Goal: Find specific page/section: Locate a particular part of the current website

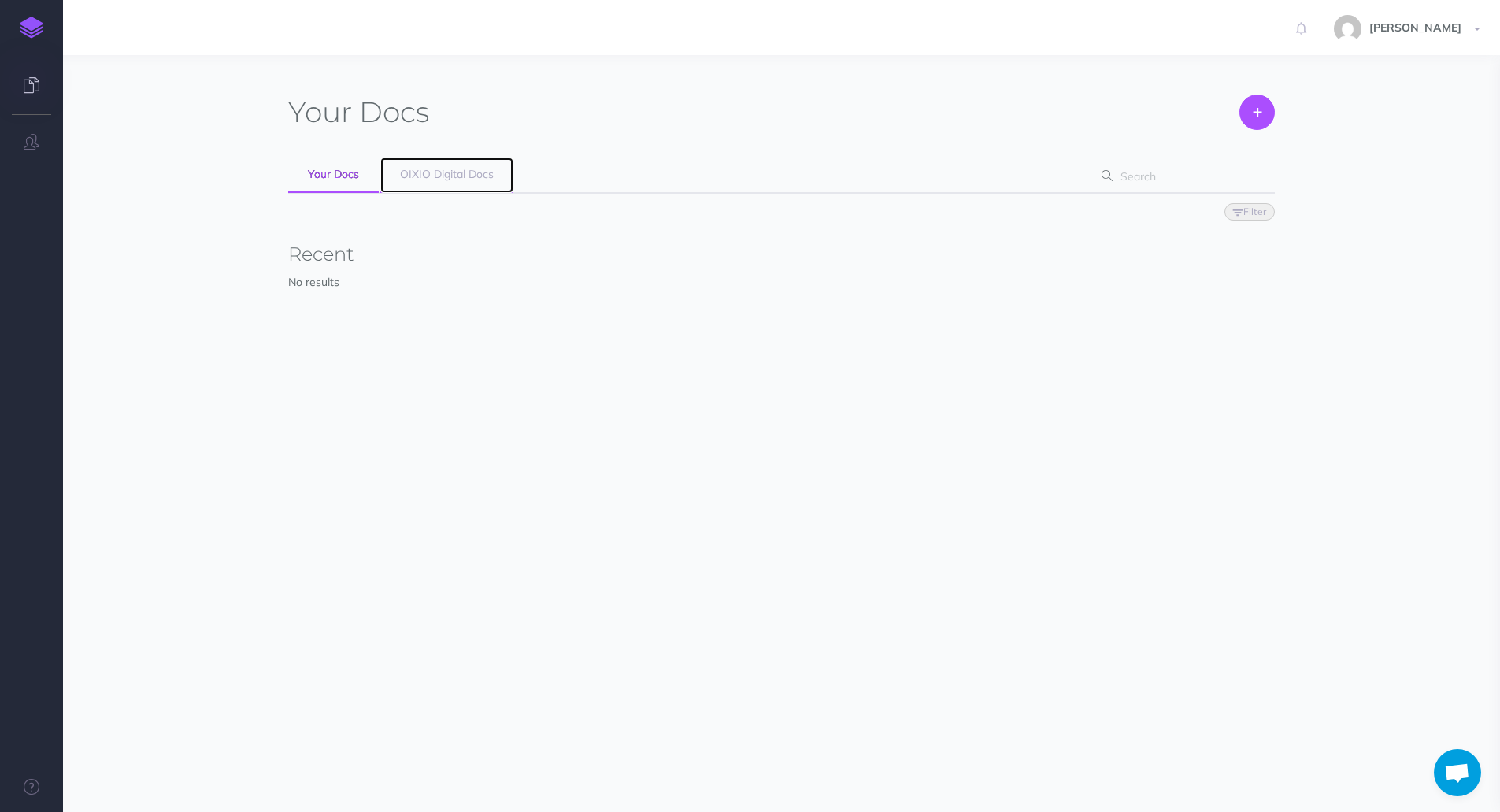
click at [451, 177] on span "OIXIO Digital Docs" at bounding box center [447, 174] width 94 height 14
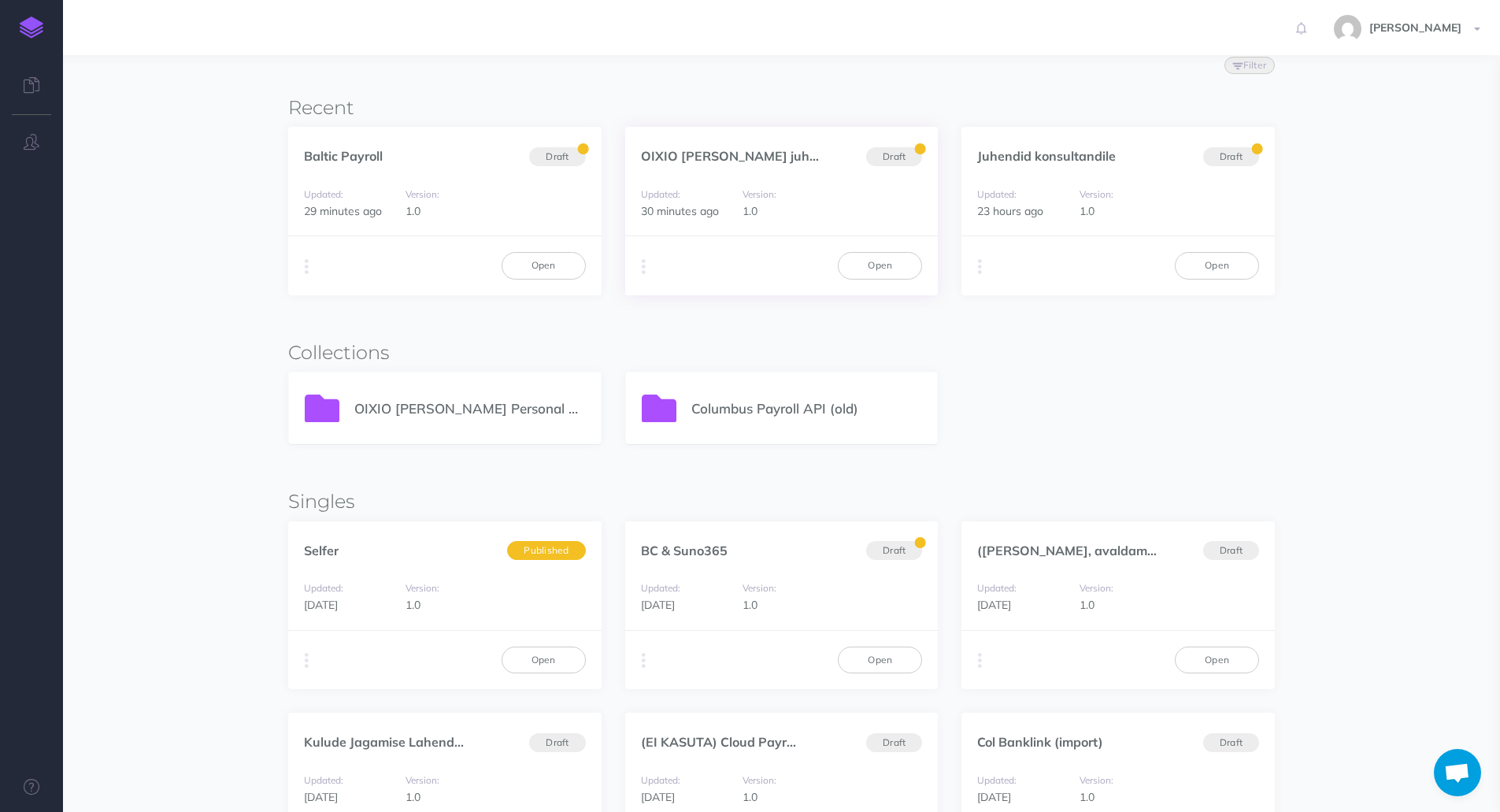
scroll to position [157, 0]
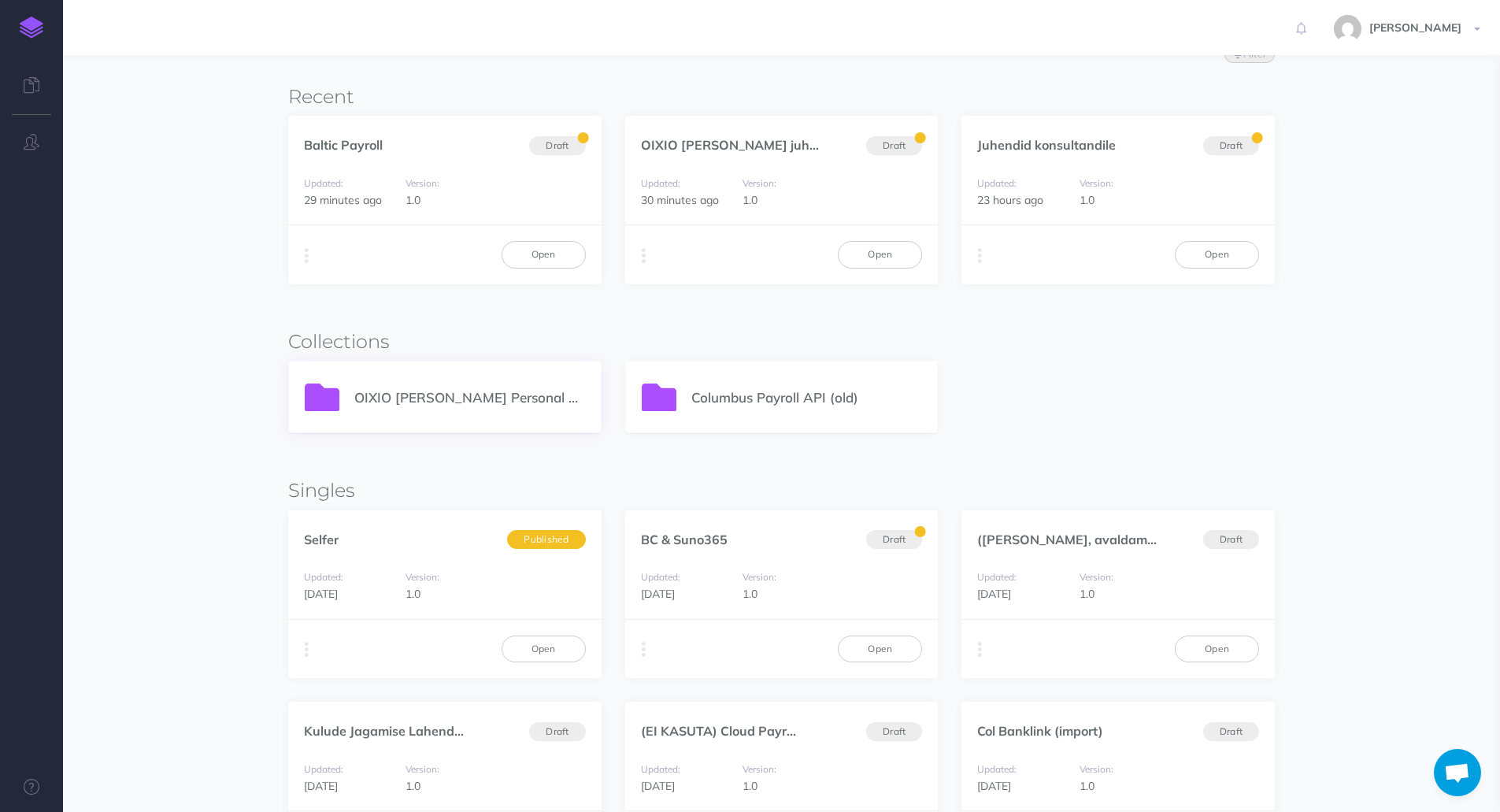
click at [464, 409] on div "OIXIO [PERSON_NAME] Personal 365" at bounding box center [445, 397] width 312 height 71
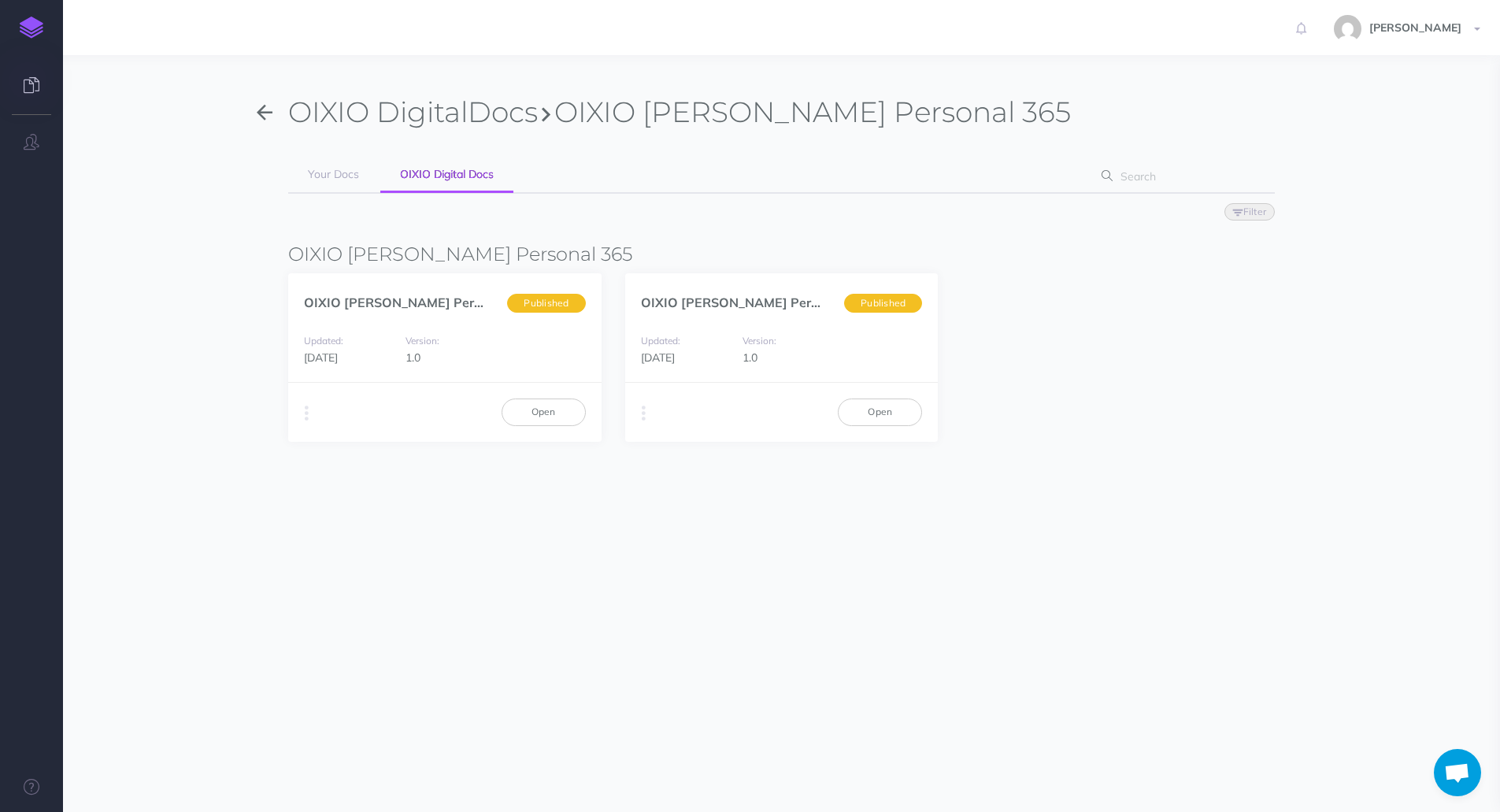
click at [35, 92] on icon at bounding box center [31, 85] width 16 height 16
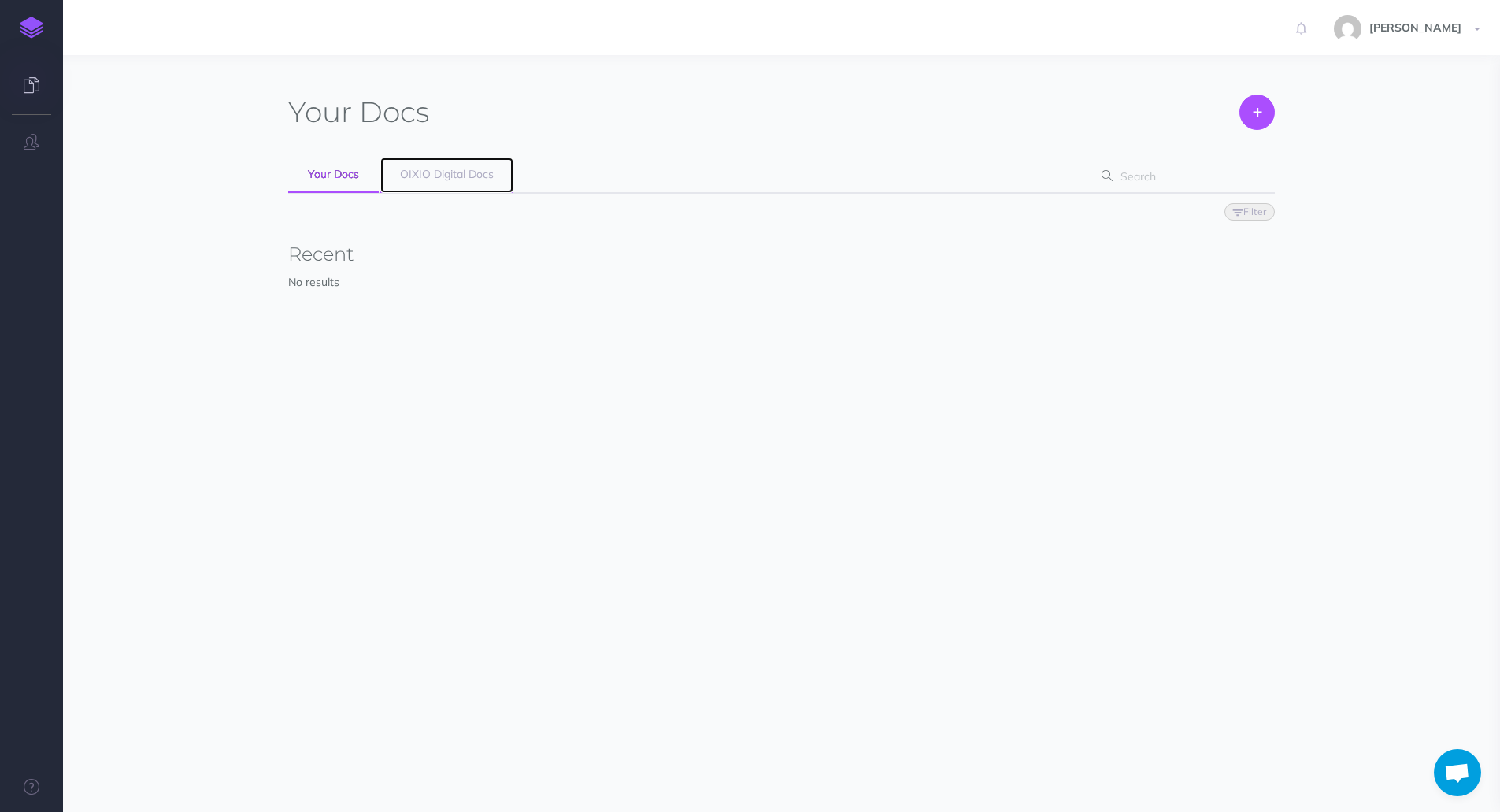
click at [430, 174] on span "OIXIO Digital Docs" at bounding box center [447, 174] width 94 height 14
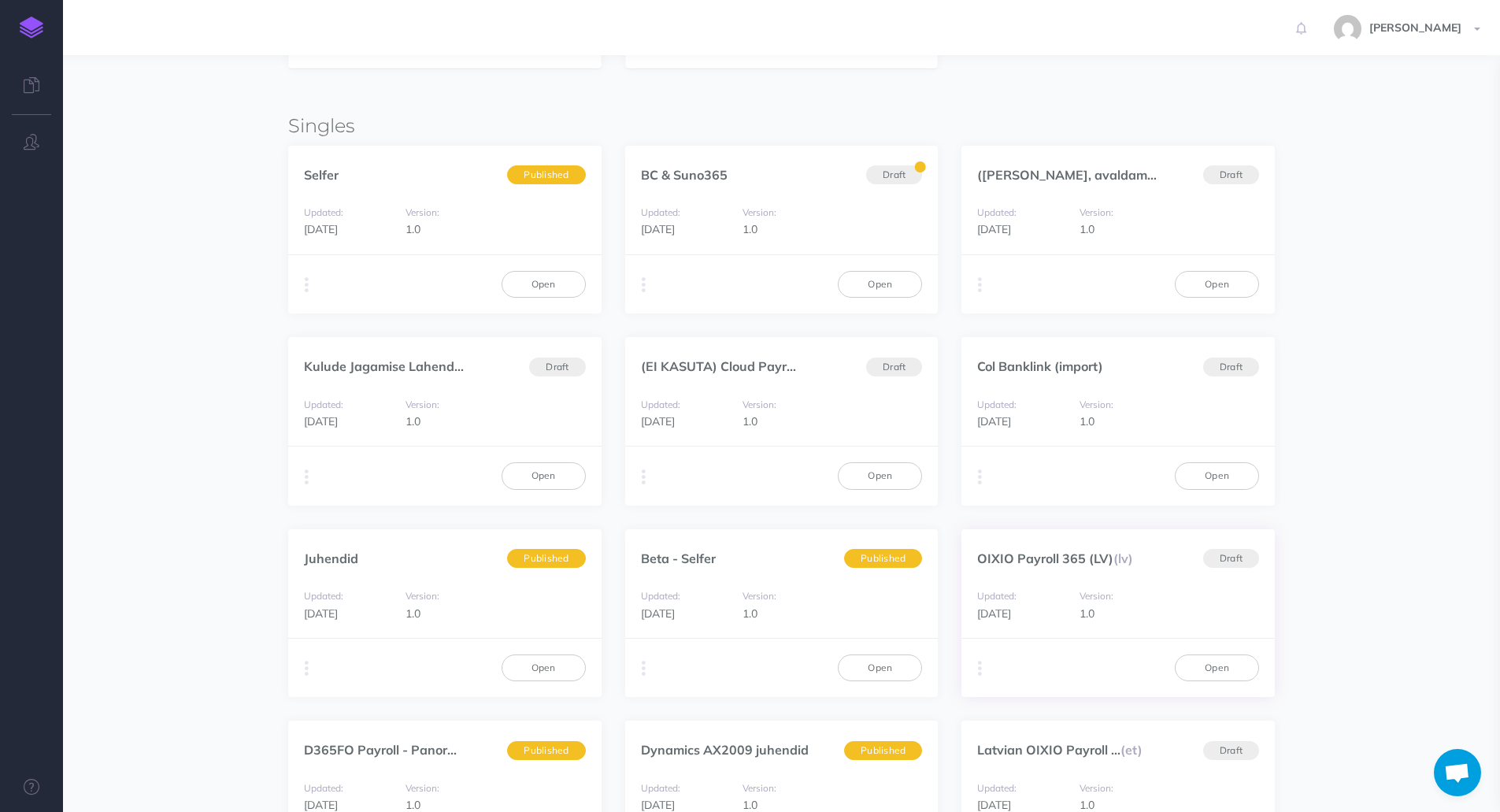
scroll to position [472, 0]
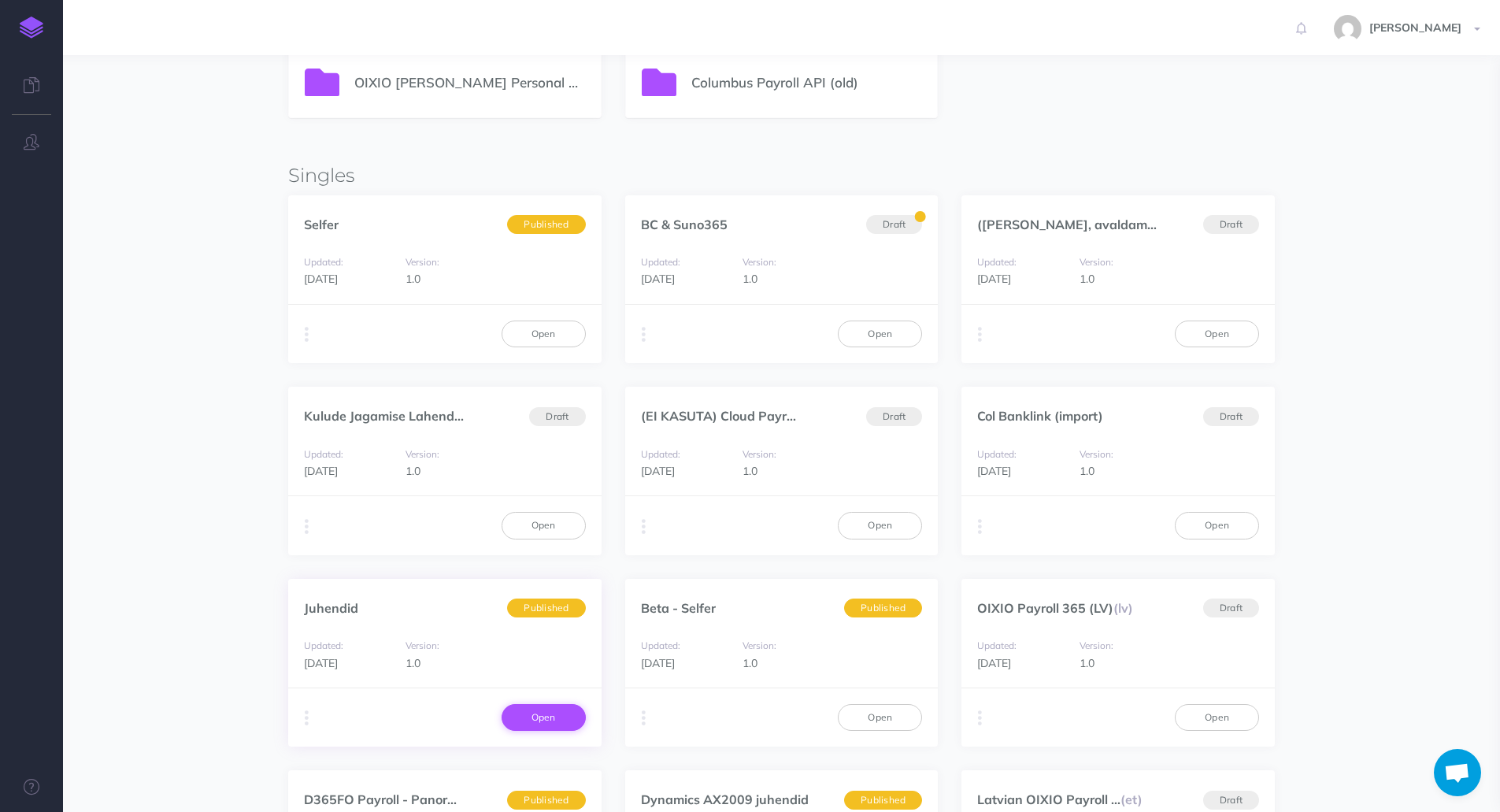
click at [538, 723] on link "Open" at bounding box center [543, 716] width 84 height 27
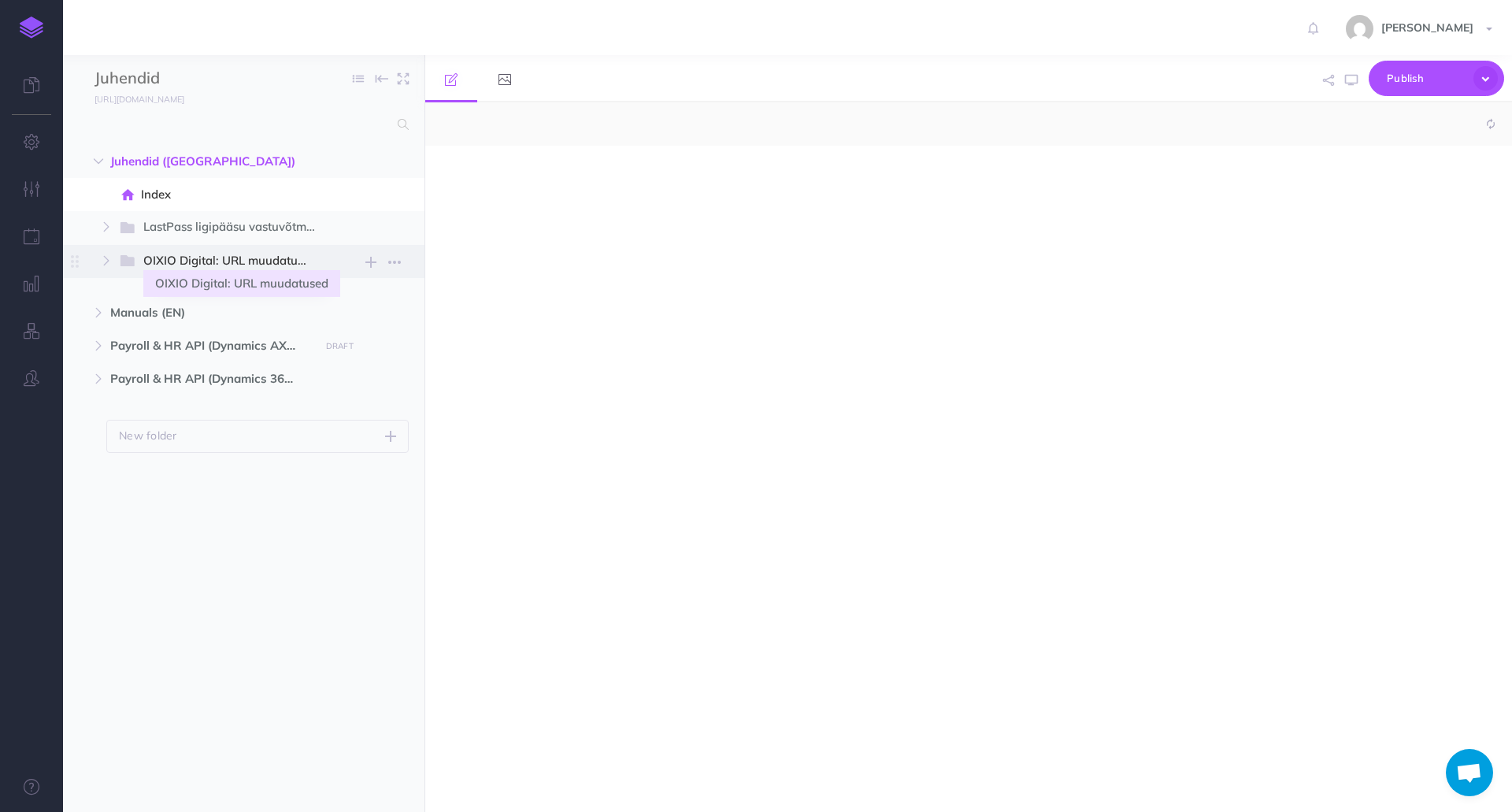
select select "null"
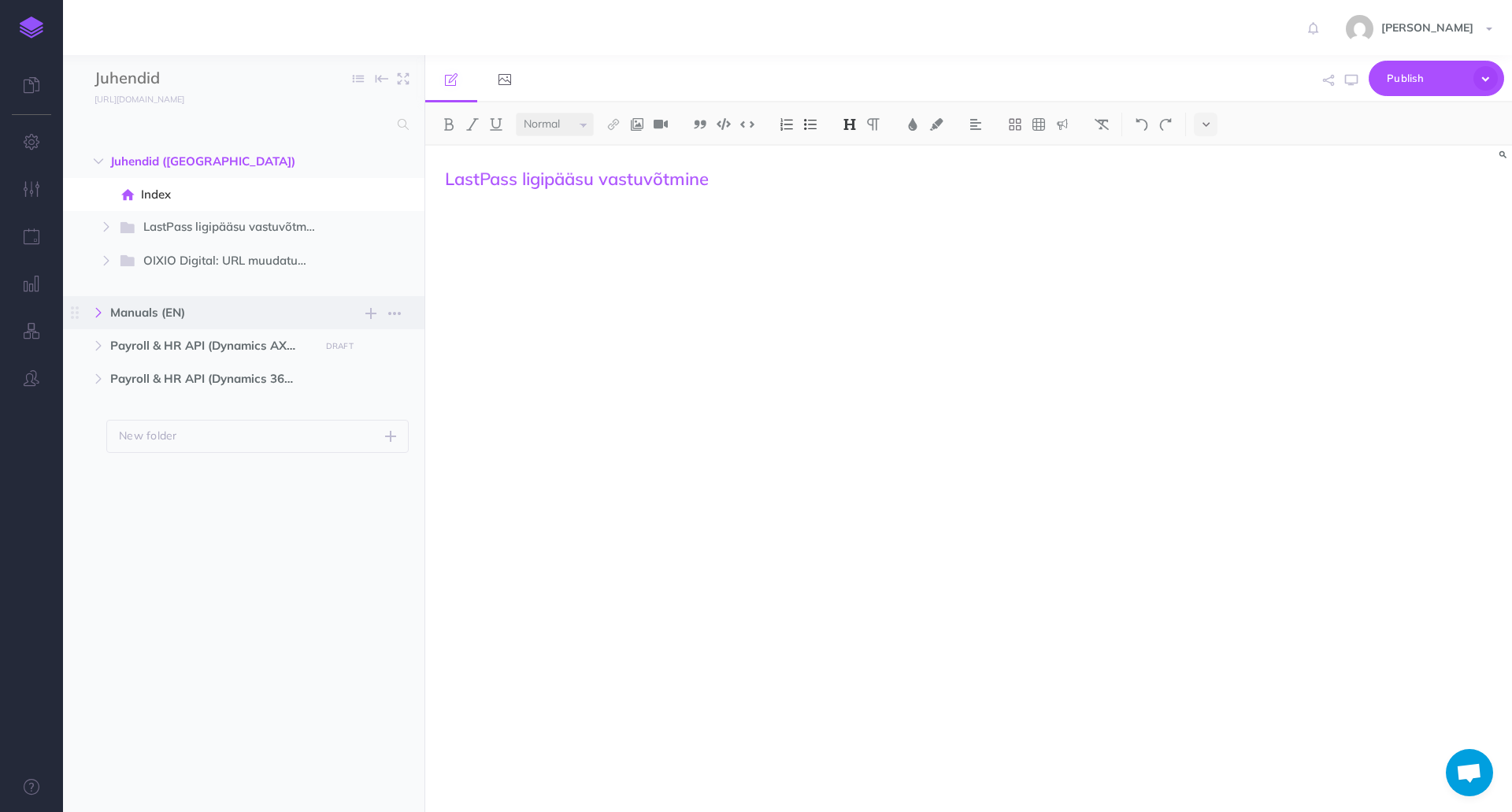
click at [92, 315] on button "button" at bounding box center [98, 312] width 28 height 19
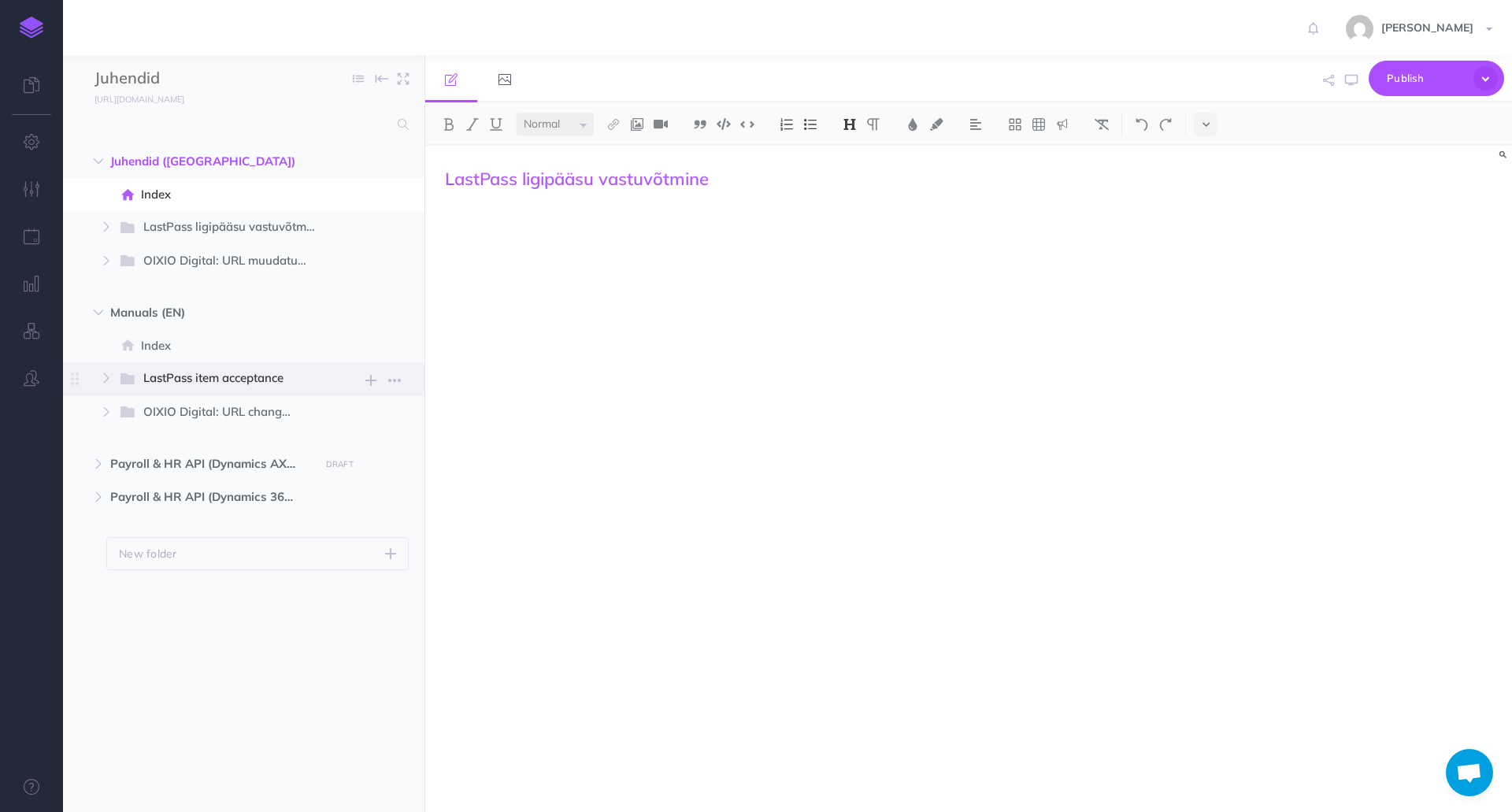
click at [200, 381] on span "LastPass item acceptance" at bounding box center [224, 378] width 163 height 20
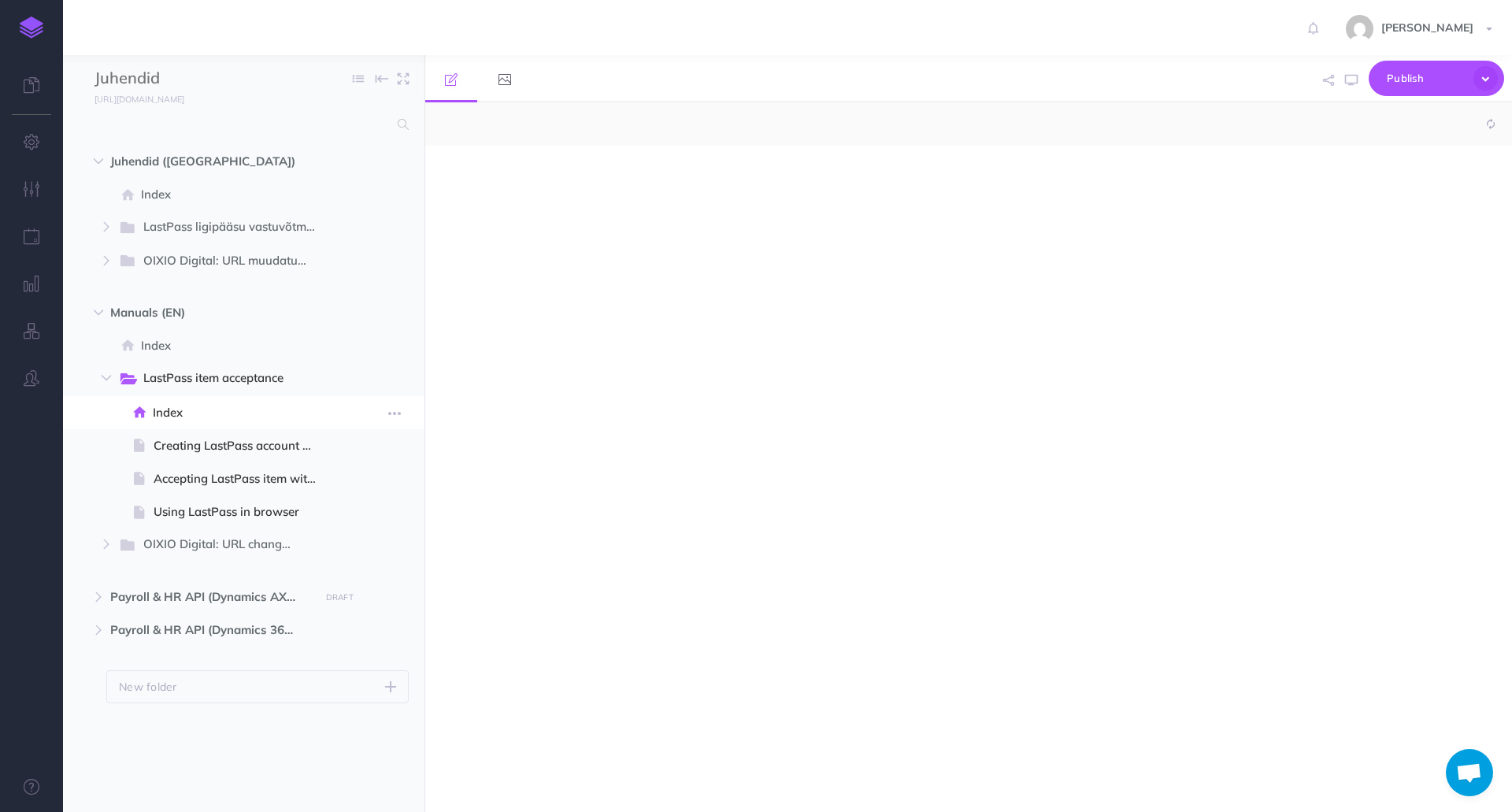
select select "null"
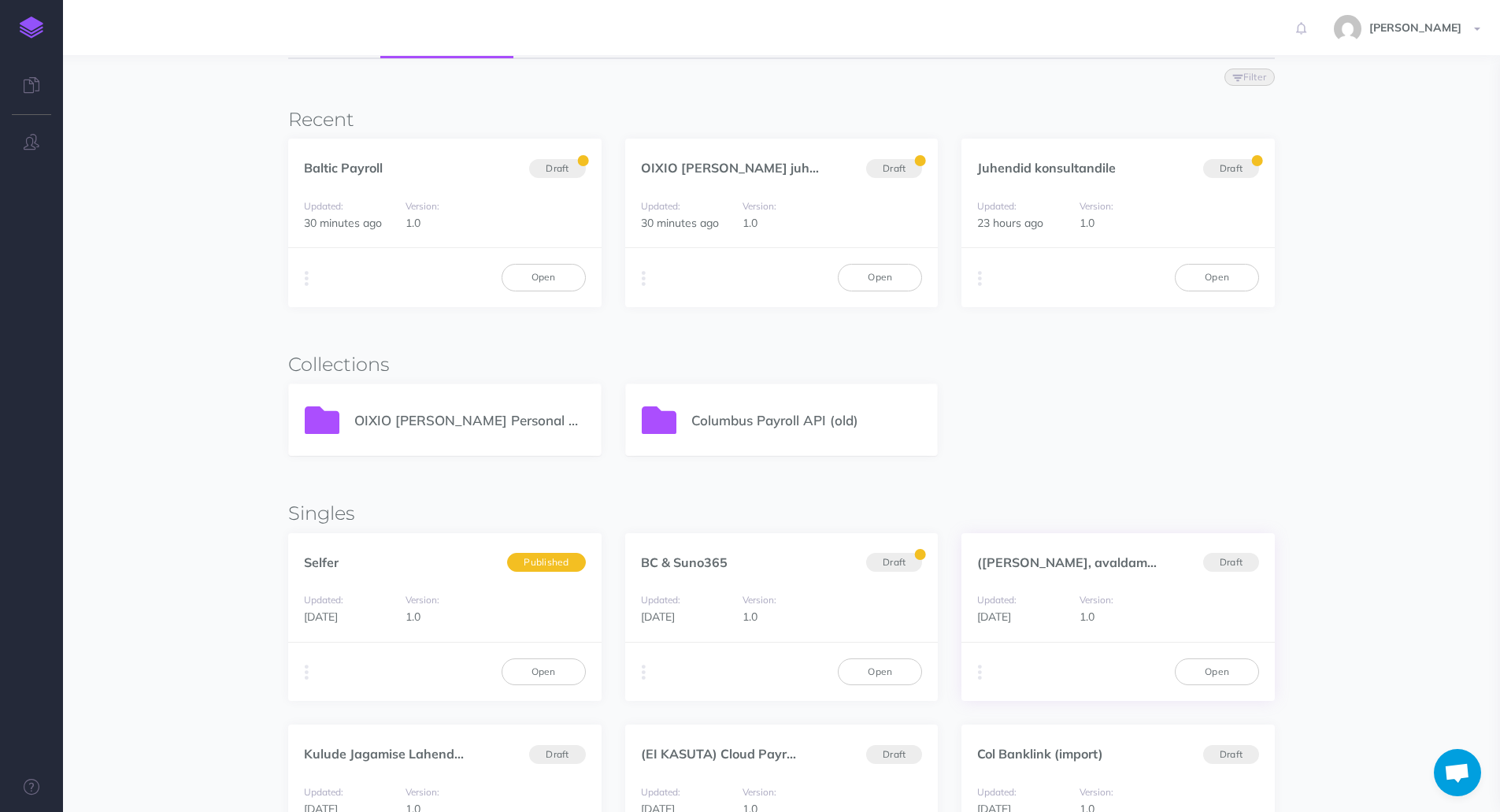
scroll to position [79, 0]
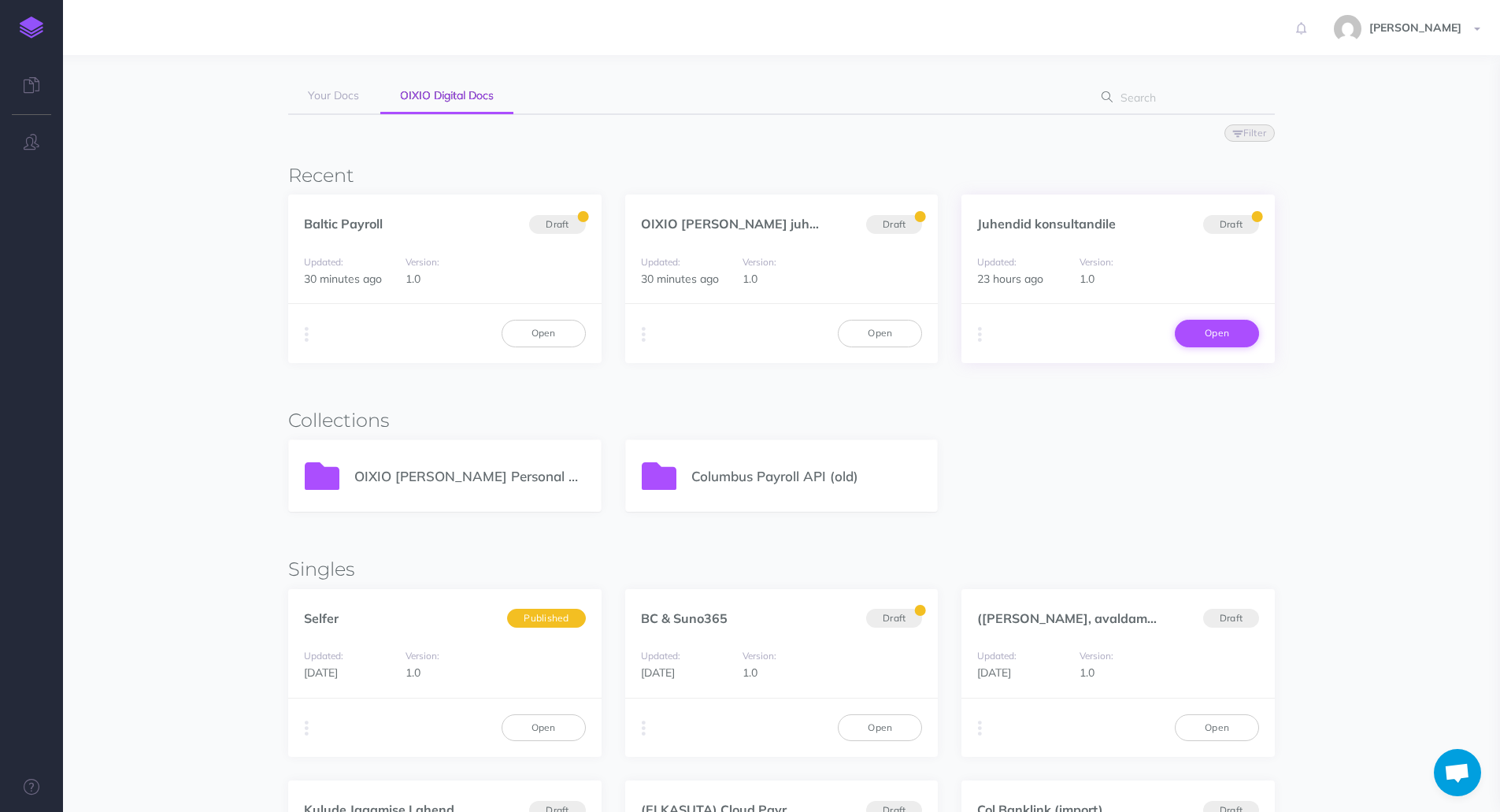
click at [1204, 335] on link "Open" at bounding box center [1217, 333] width 84 height 27
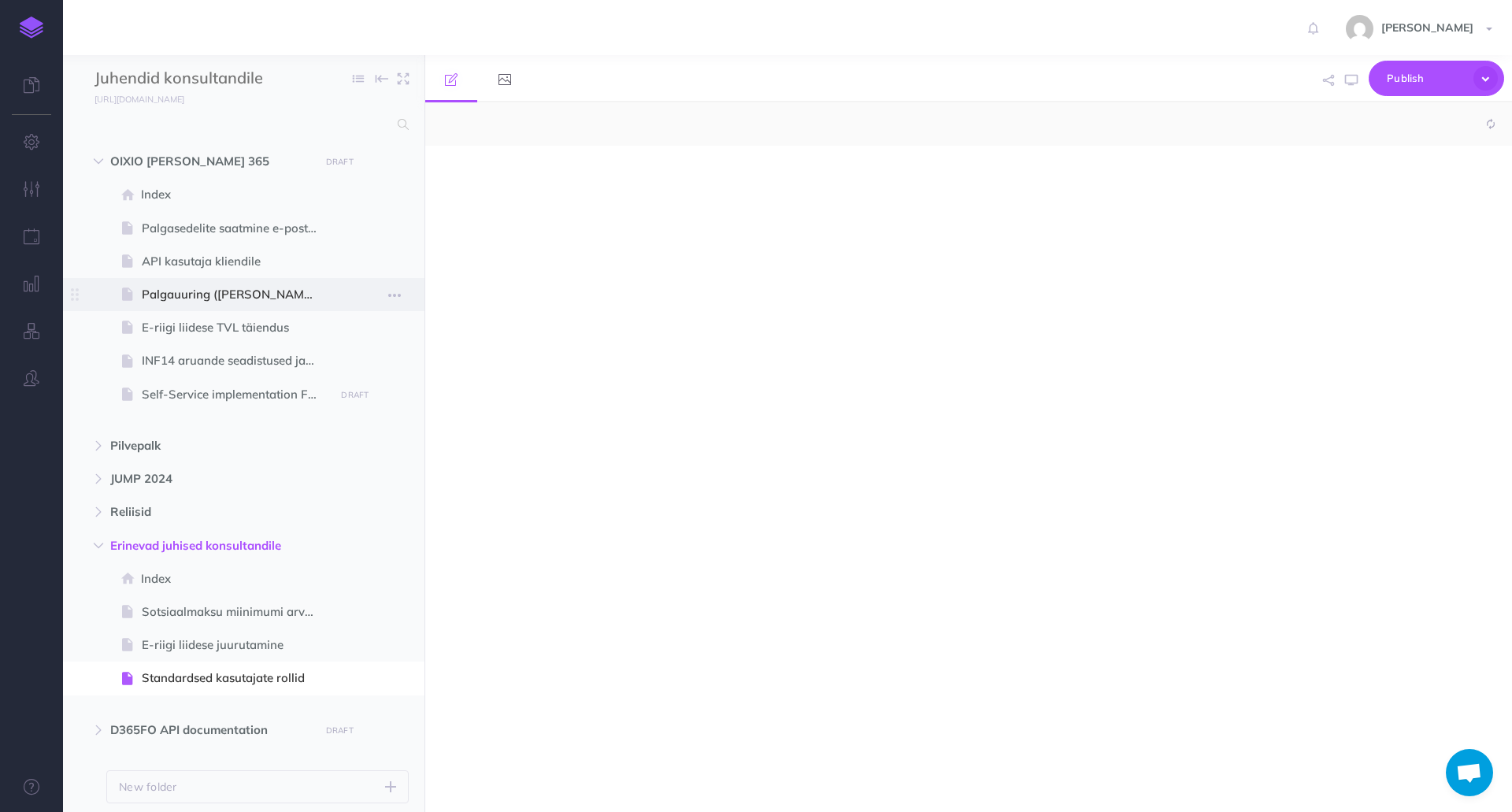
select select "null"
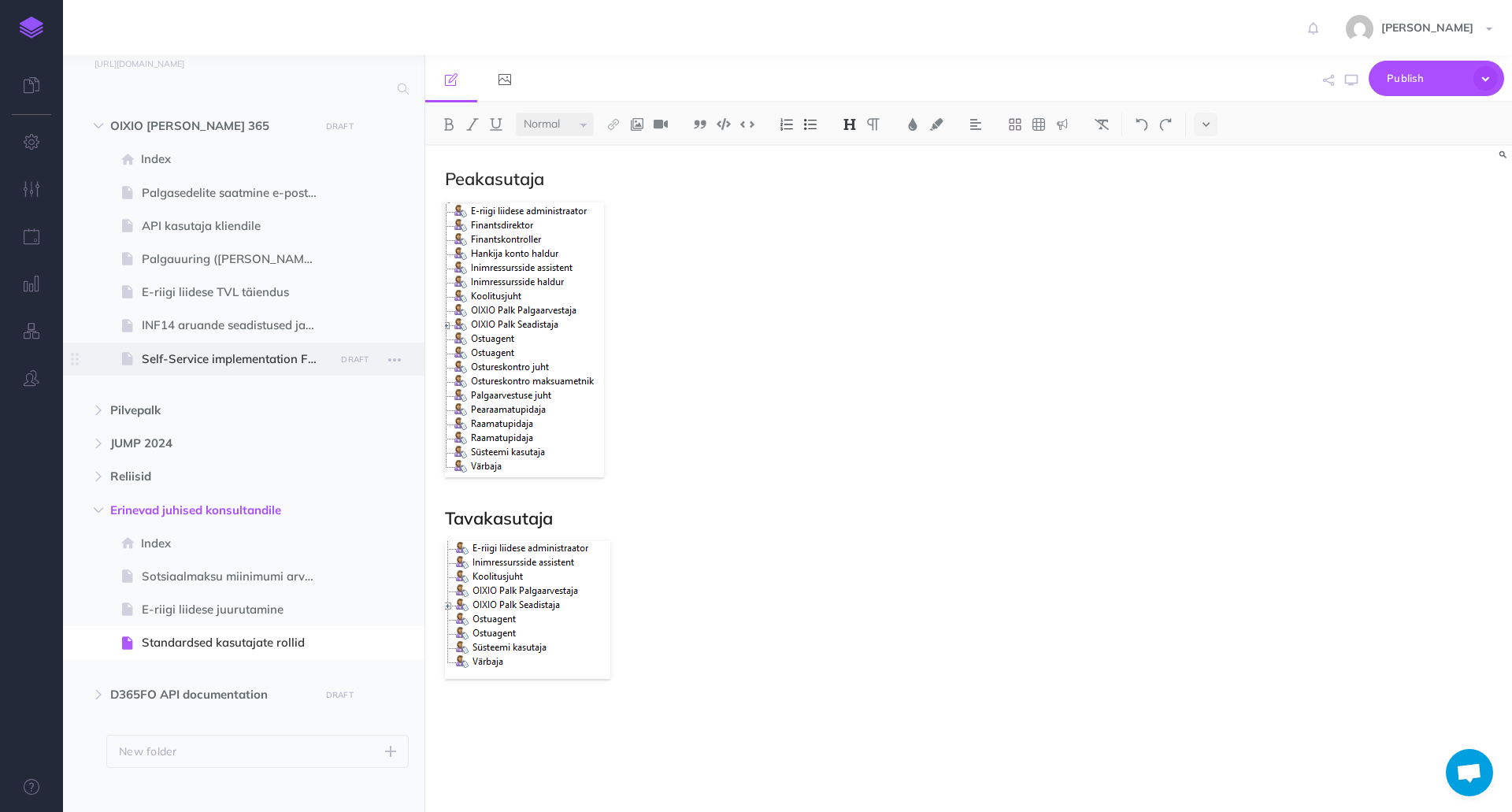
scroll to position [55, 0]
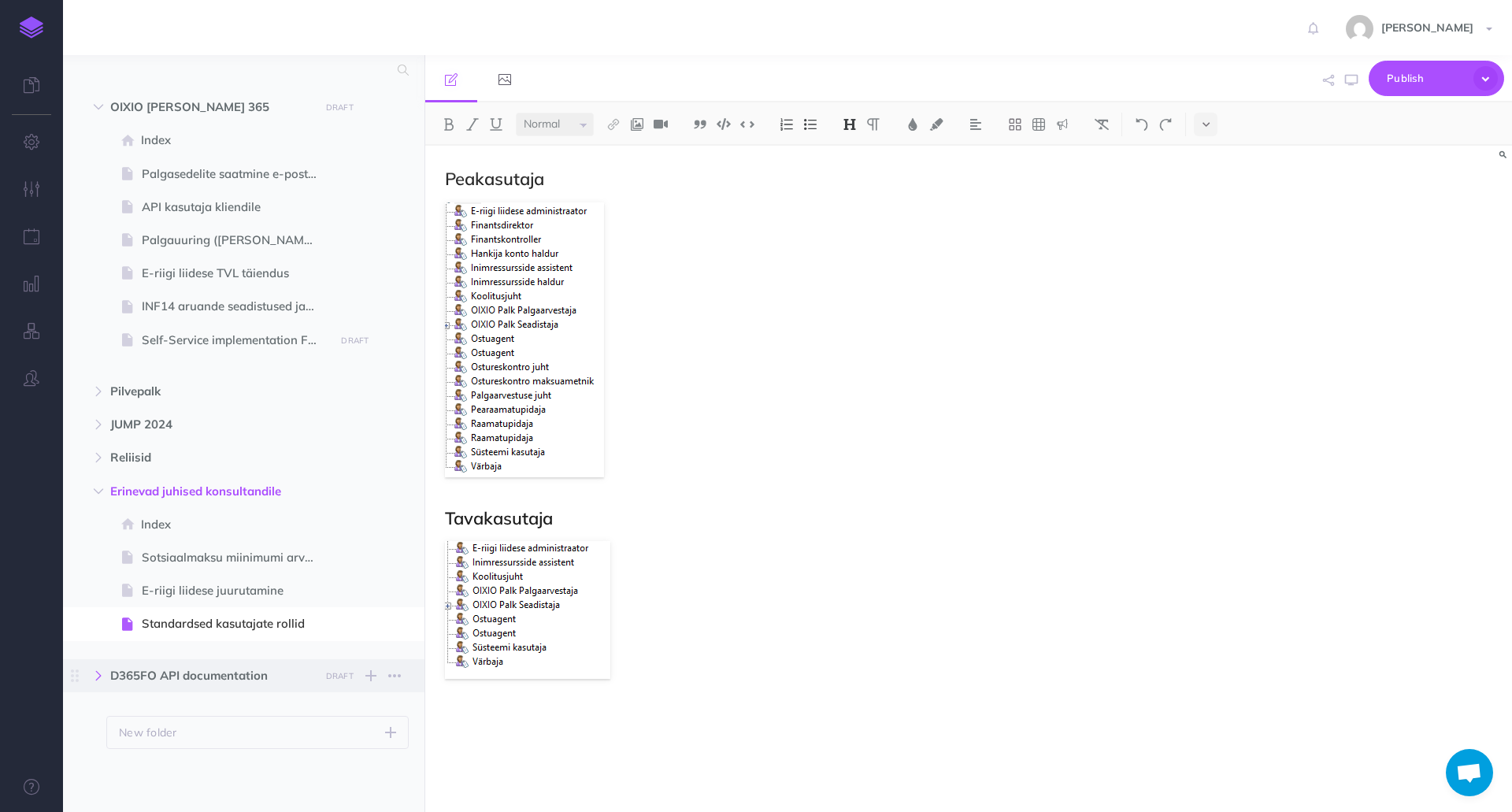
click at [90, 674] on button "button" at bounding box center [98, 675] width 28 height 19
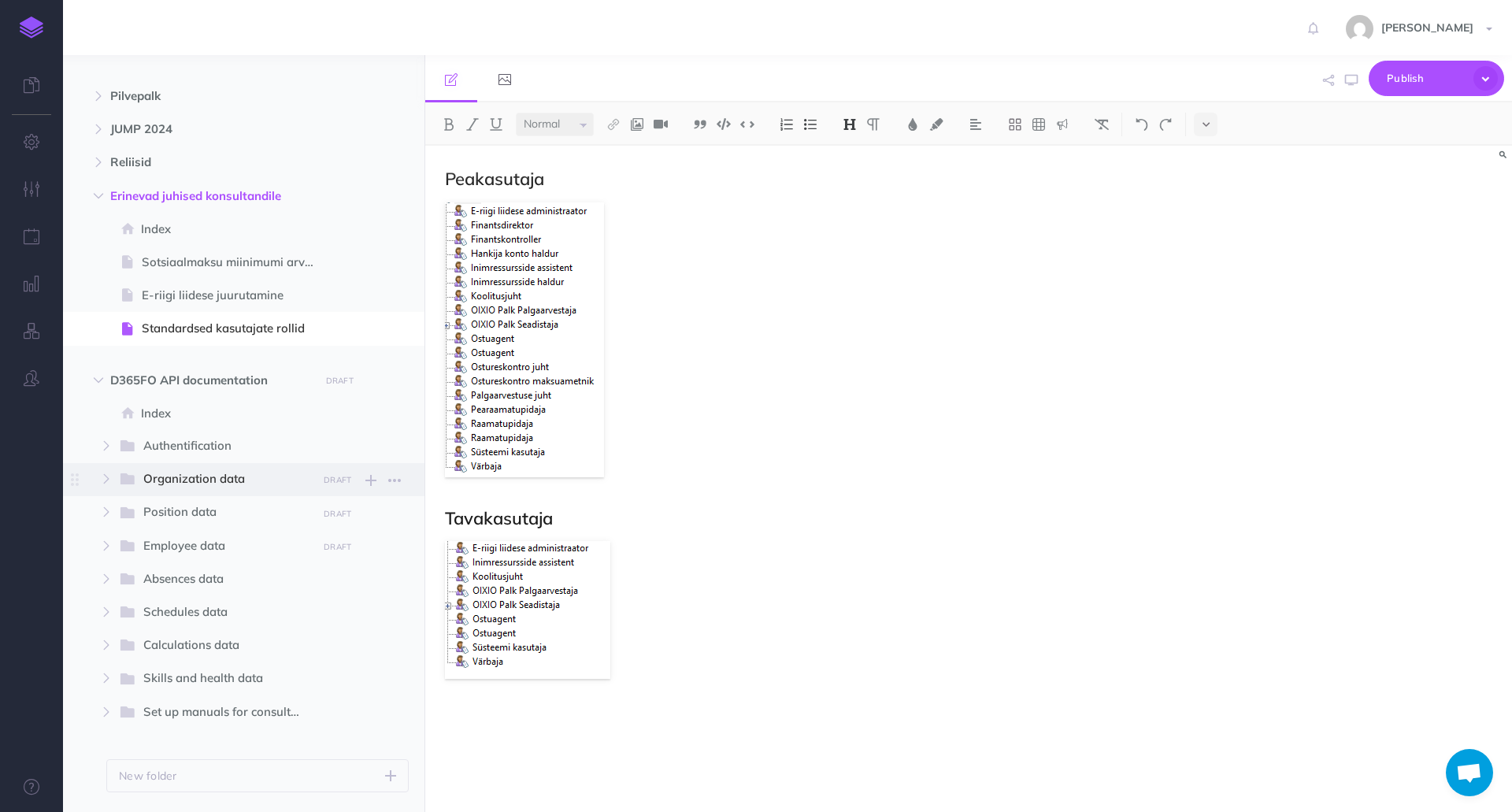
scroll to position [369, 0]
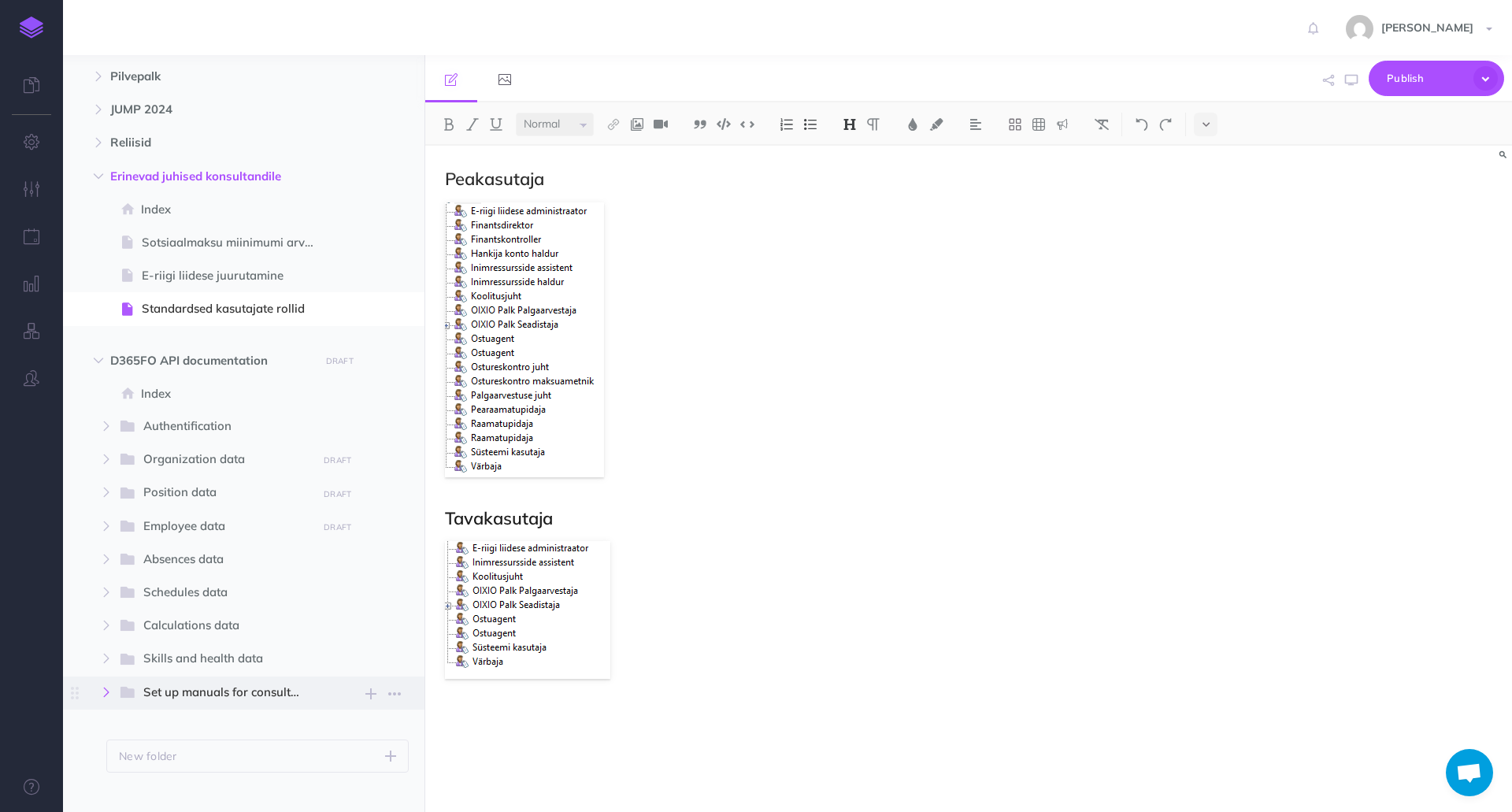
click at [108, 693] on icon "button" at bounding box center [106, 692] width 10 height 10
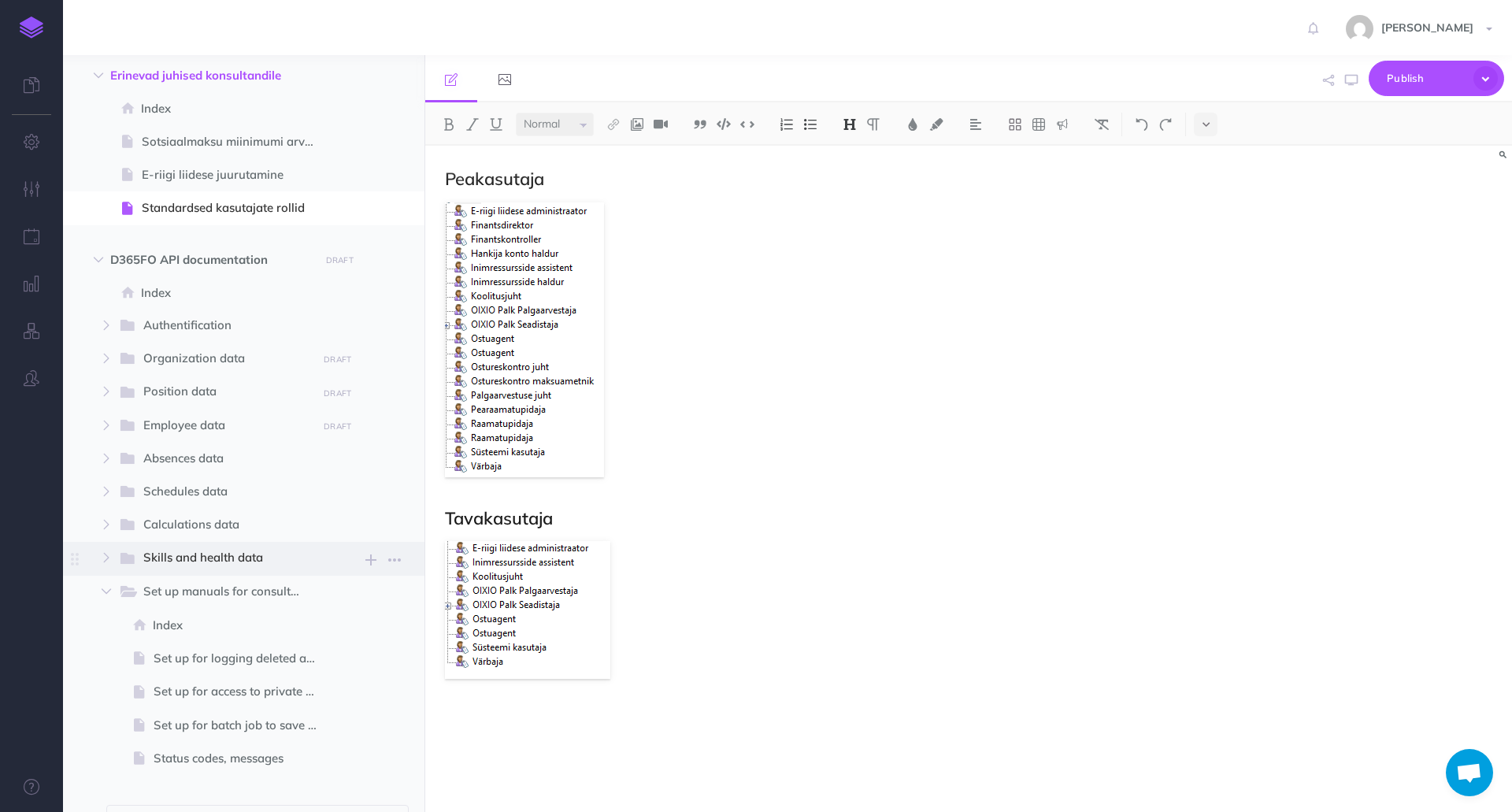
scroll to position [323, 0]
